Goal: Check status

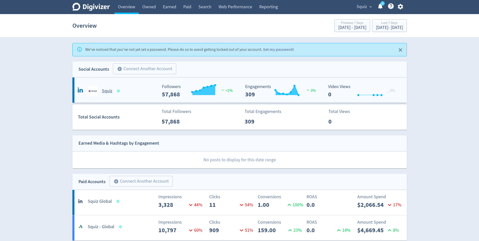
click at [163, 87] on rect "\a Followers\a ---\a" at bounding box center [196, 90] width 75 height 13
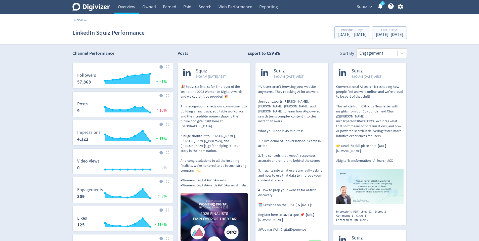
scroll to position [1, 0]
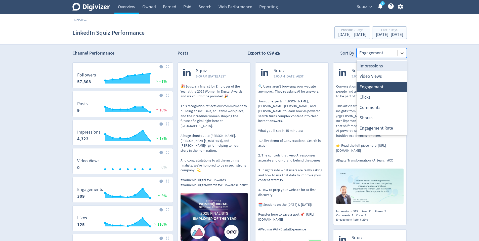
click at [388, 53] on div at bounding box center [376, 52] width 35 height 7
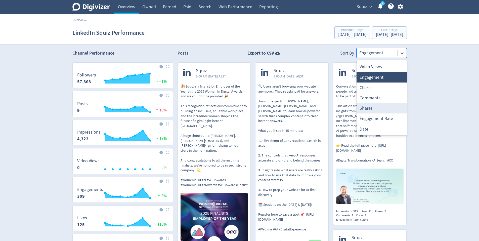
scroll to position [0, 0]
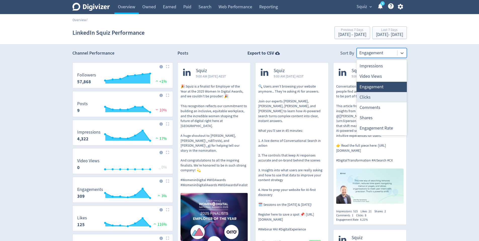
click at [393, 96] on div "Clicks" at bounding box center [381, 97] width 50 height 10
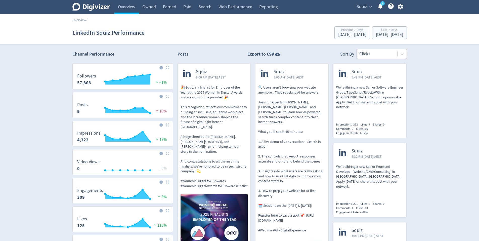
click at [395, 52] on div "Clicks" at bounding box center [376, 53] width 40 height 9
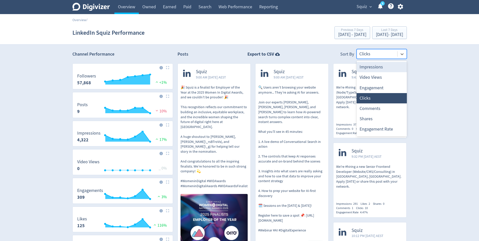
click at [387, 69] on div "Impressions" at bounding box center [381, 67] width 50 height 10
